Goal: Information Seeking & Learning: Learn about a topic

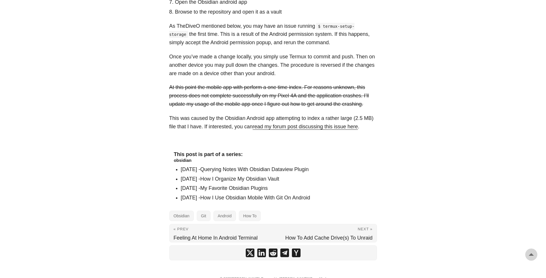
scroll to position [315, 0]
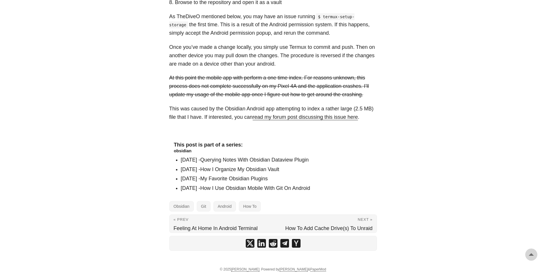
click at [256, 189] on link "How I Use Obsidian Mobile With Git On Android" at bounding box center [255, 188] width 110 height 6
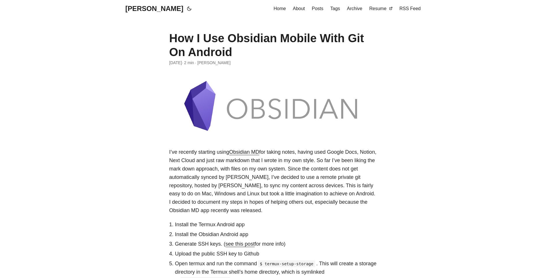
click at [281, 10] on span "Home" at bounding box center [280, 8] width 12 height 5
